Goal: Task Accomplishment & Management: Use online tool/utility

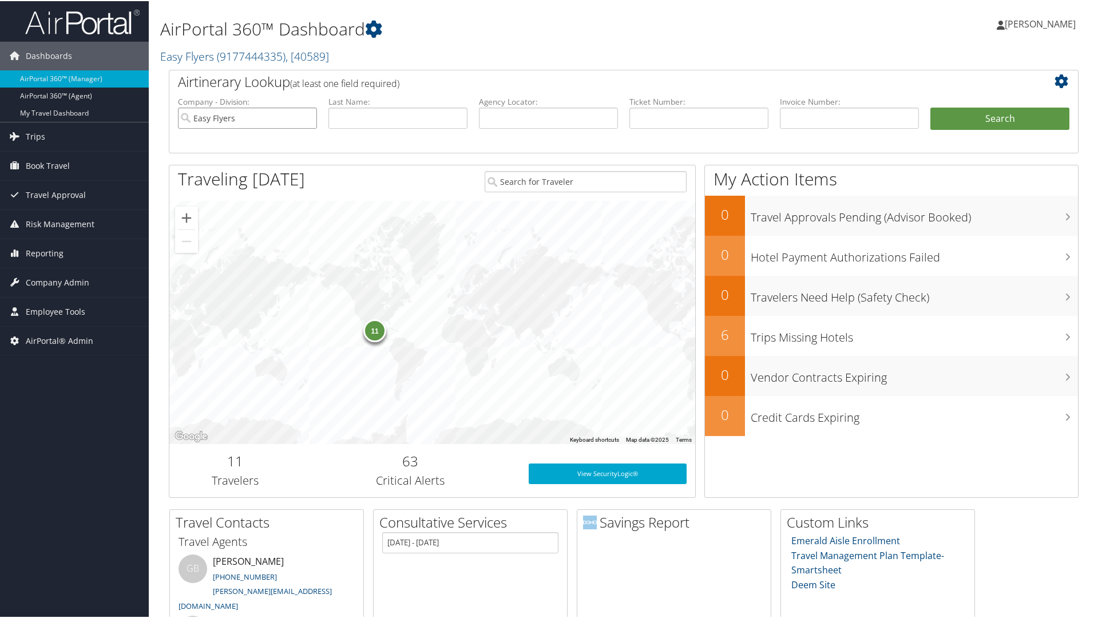
click at [305, 118] on input "Easy Flyers" at bounding box center [247, 116] width 139 height 21
click at [551, 115] on input "text" at bounding box center [548, 116] width 139 height 21
paste input "LVMLHK"
type input "LVMLHK"
click at [951, 126] on button "Search" at bounding box center [1000, 117] width 139 height 23
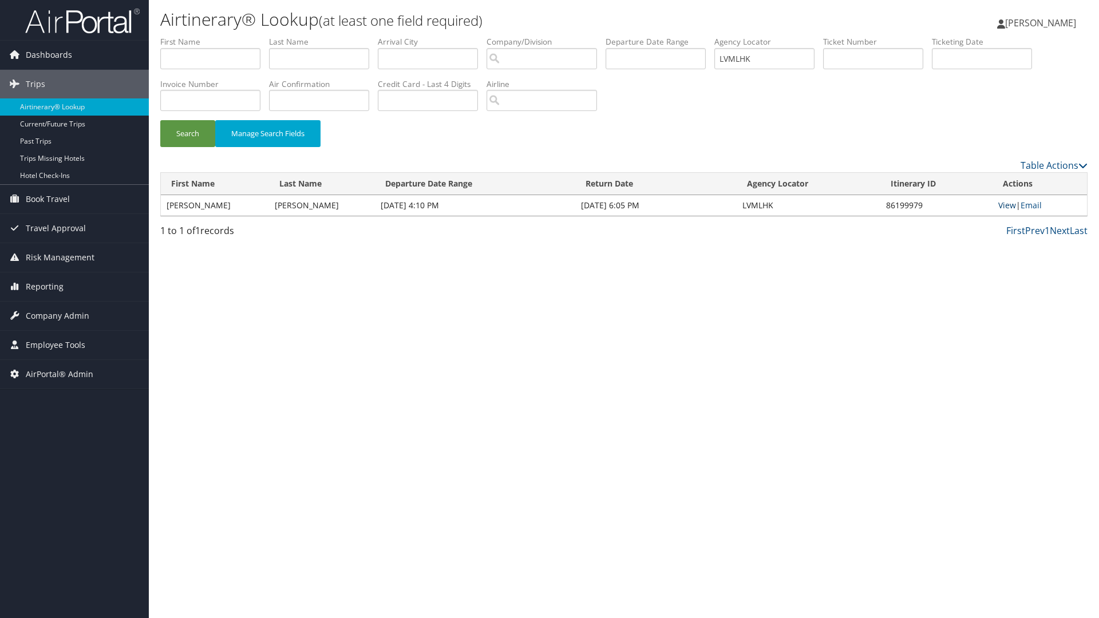
click at [1004, 202] on link "View" at bounding box center [1007, 205] width 18 height 11
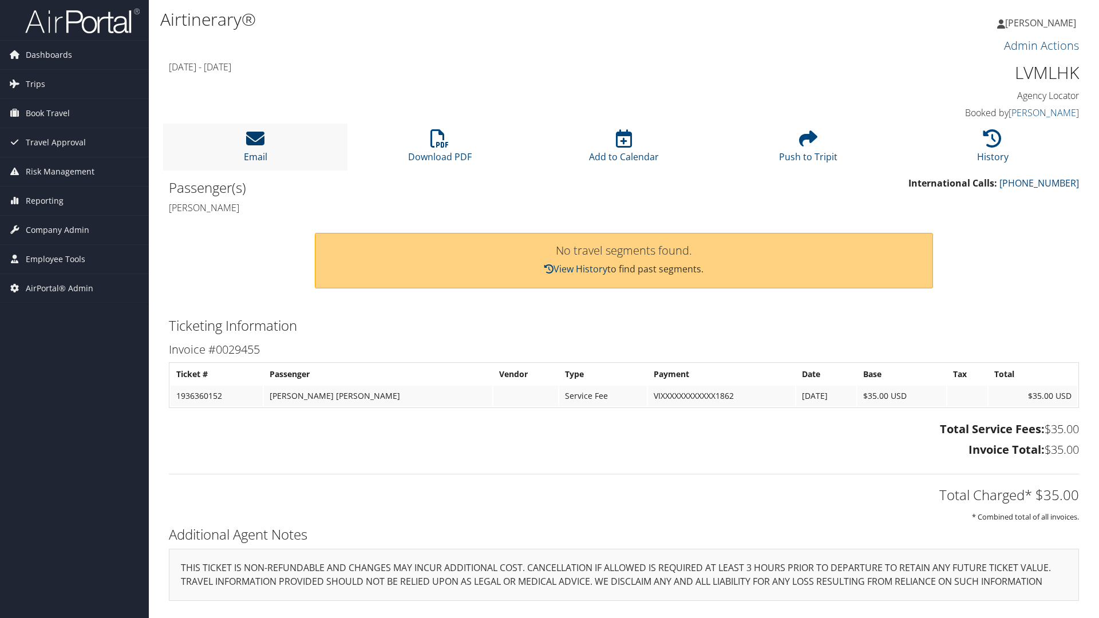
click at [251, 137] on icon at bounding box center [255, 138] width 18 height 18
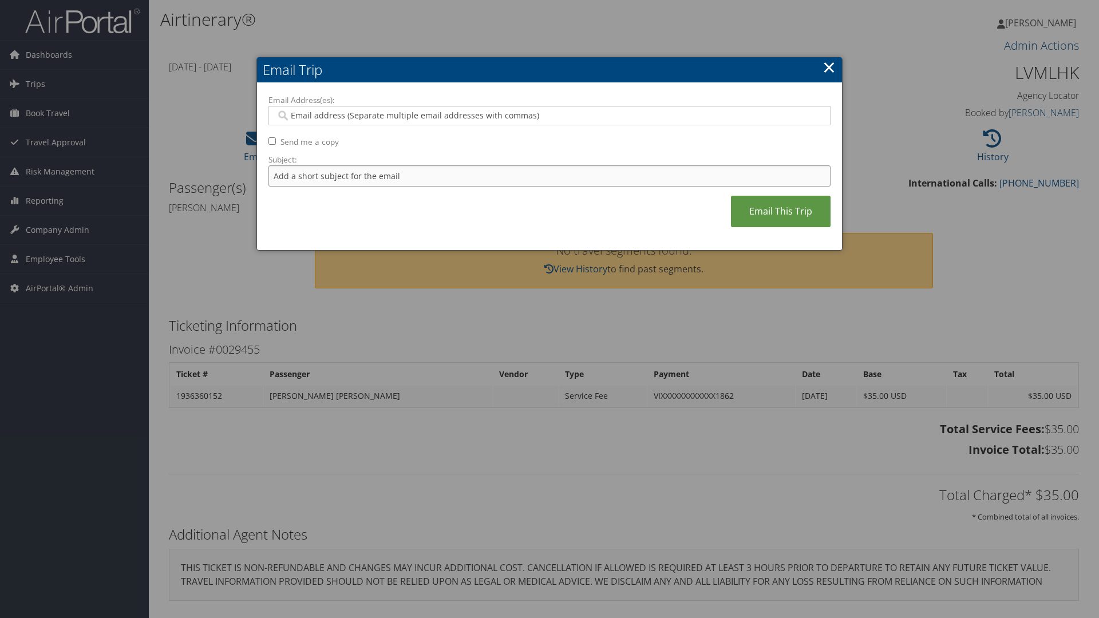
click at [309, 181] on input "Subject:" at bounding box center [549, 175] width 562 height 21
click at [324, 114] on input "Email Address(es):" at bounding box center [549, 115] width 547 height 11
click at [374, 120] on input "Email Address(es):" at bounding box center [549, 115] width 547 height 11
type input "gigi"
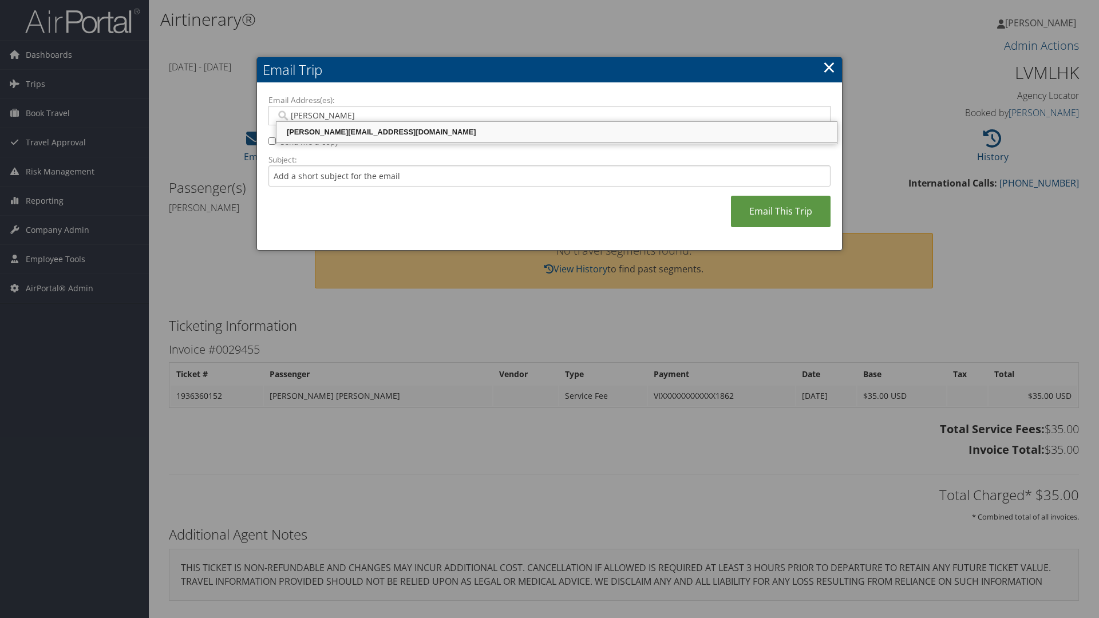
click at [366, 127] on div "gigi@emptvl.com" at bounding box center [556, 131] width 557 height 11
type input "gigi@emptvl.com"
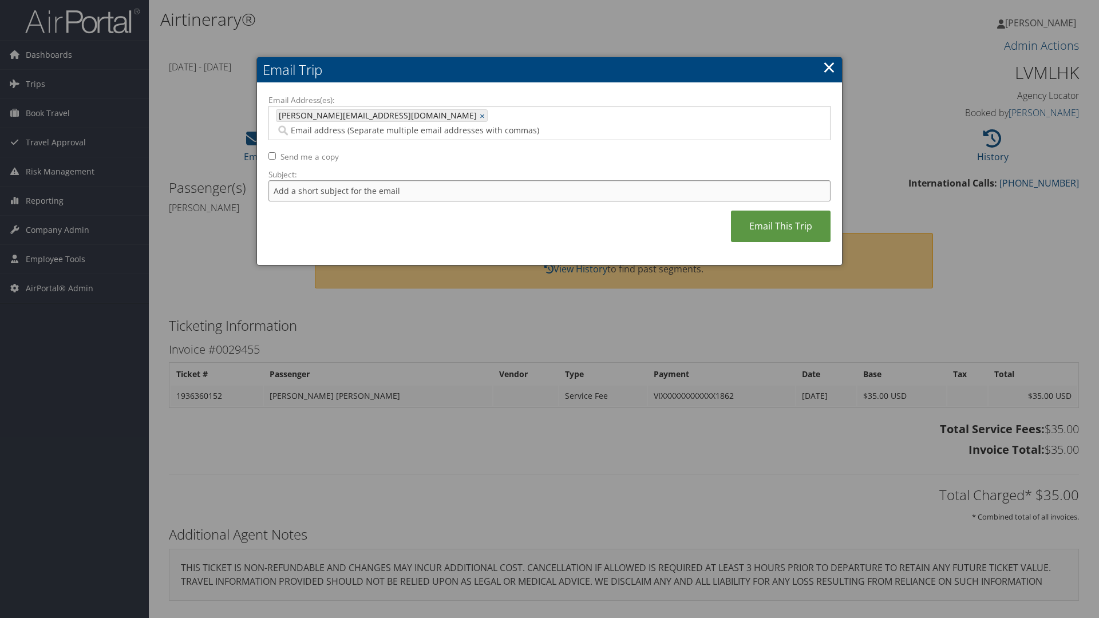
click at [301, 181] on input "Subject:" at bounding box center [549, 190] width 562 height 21
drag, startPoint x: 359, startPoint y: 177, endPoint x: 292, endPoint y: 167, distance: 67.7
click at [292, 180] on input "Suggs - Service Fee" at bounding box center [549, 190] width 562 height 21
type input "Suggs"
drag, startPoint x: 789, startPoint y: 213, endPoint x: 775, endPoint y: 211, distance: 14.5
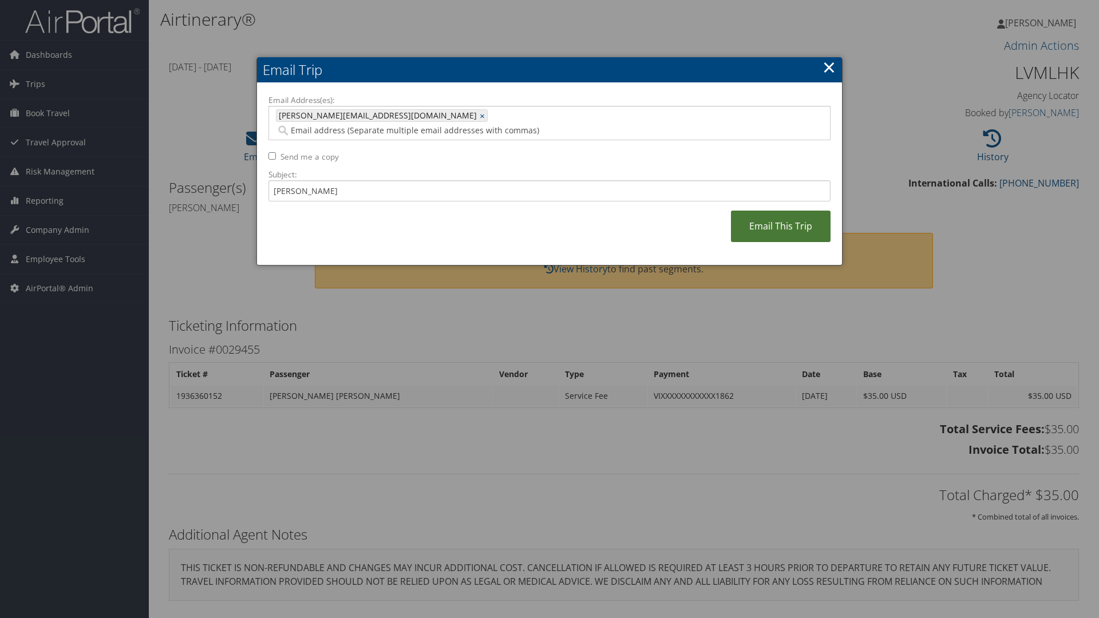
click at [789, 213] on link "Email This Trip" at bounding box center [781, 226] width 100 height 31
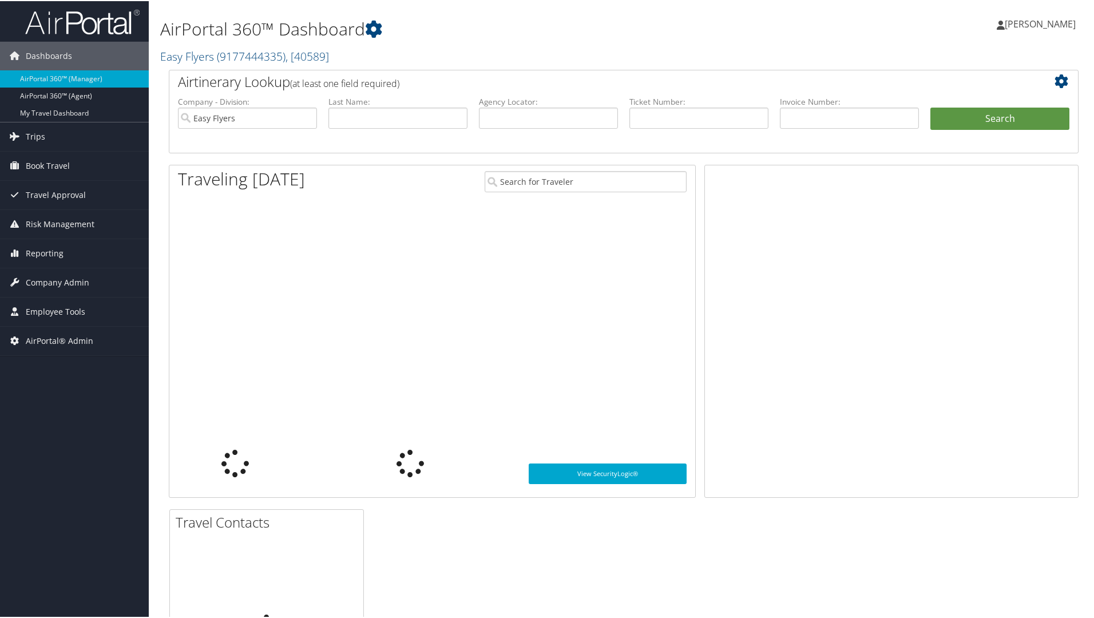
click at [42, 309] on span "Employee Tools" at bounding box center [56, 310] width 60 height 29
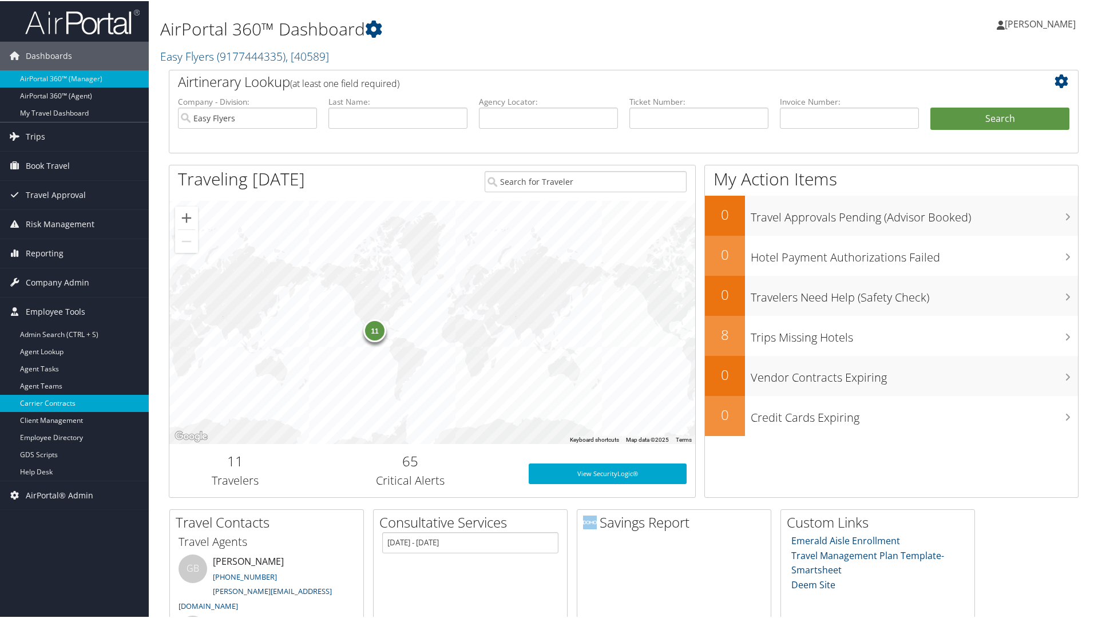
click at [67, 398] on link "Carrier Contracts" at bounding box center [74, 402] width 149 height 17
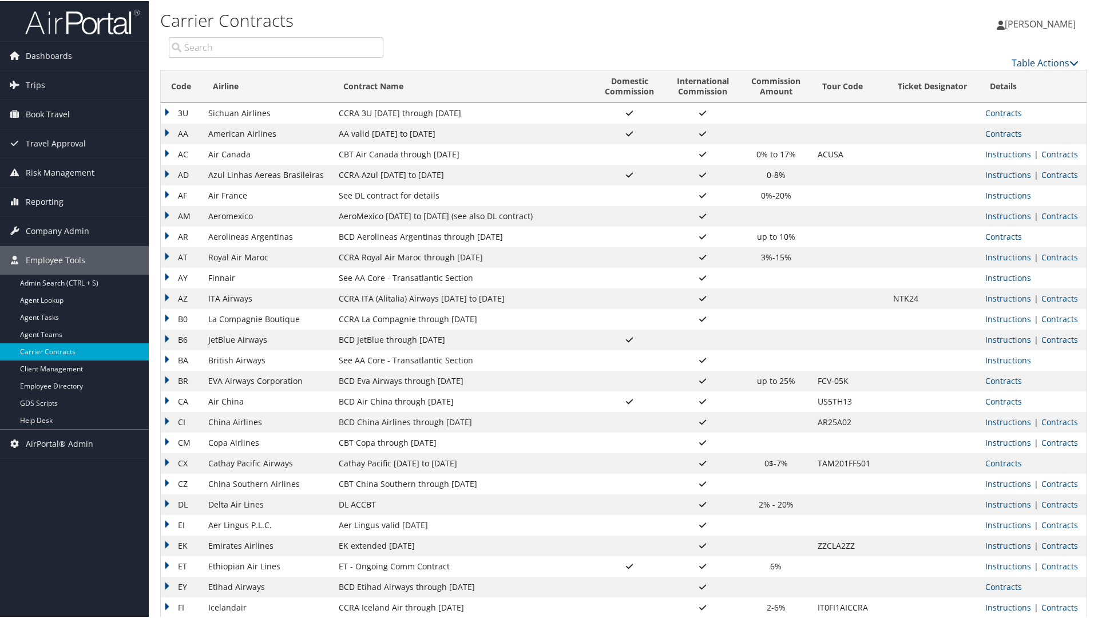
click at [1054, 155] on link "Contracts" at bounding box center [1060, 153] width 37 height 11
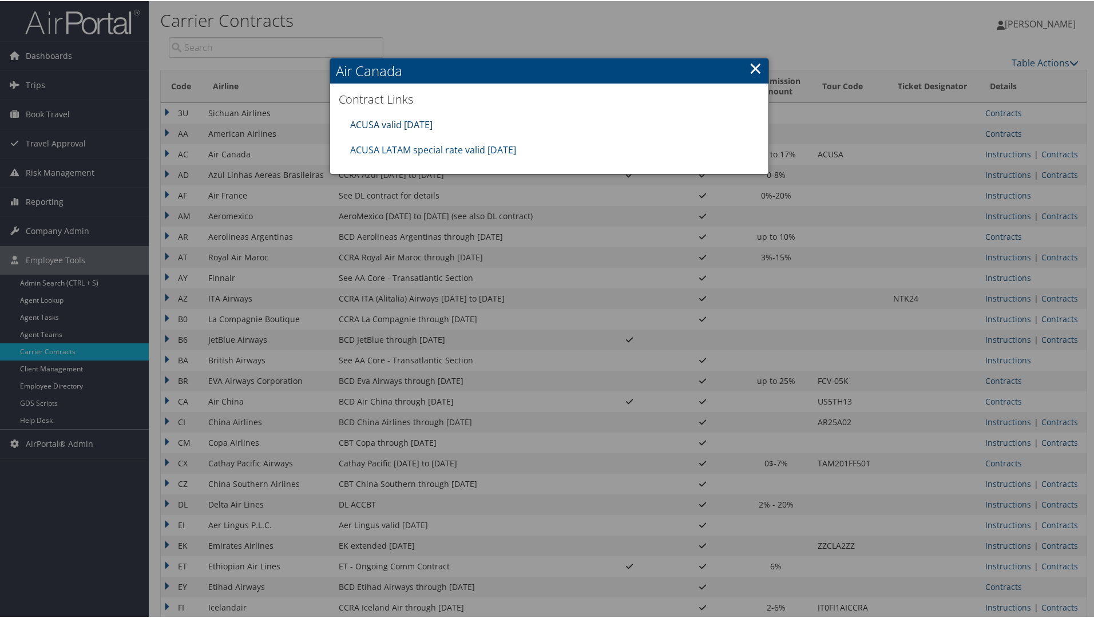
click at [411, 125] on link "ACUSA valid [DATE]" at bounding box center [391, 123] width 82 height 13
